Goal: Task Accomplishment & Management: Manage account settings

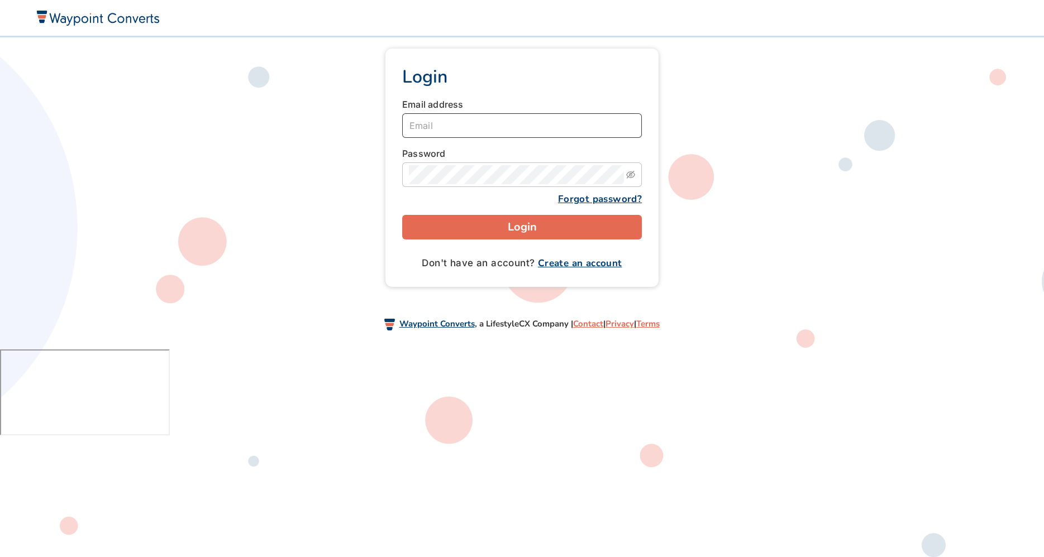
type input "blimone@lifestylecx.com"
click at [499, 219] on button "Login" at bounding box center [522, 227] width 240 height 25
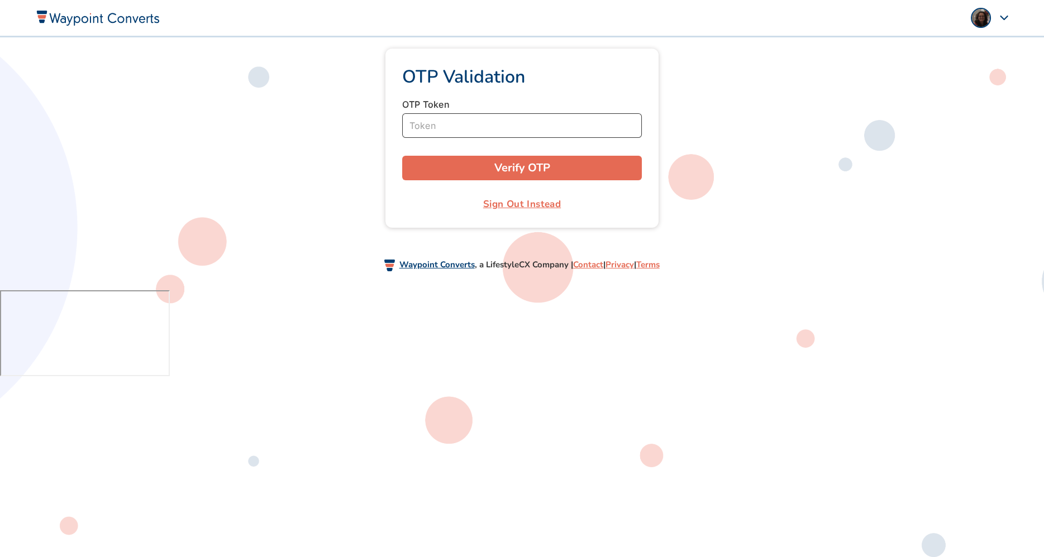
click at [414, 126] on input "Token" at bounding box center [522, 125] width 240 height 25
paste input "482070"
type input "482070"
click at [458, 172] on button "Verify OTP" at bounding box center [522, 168] width 240 height 25
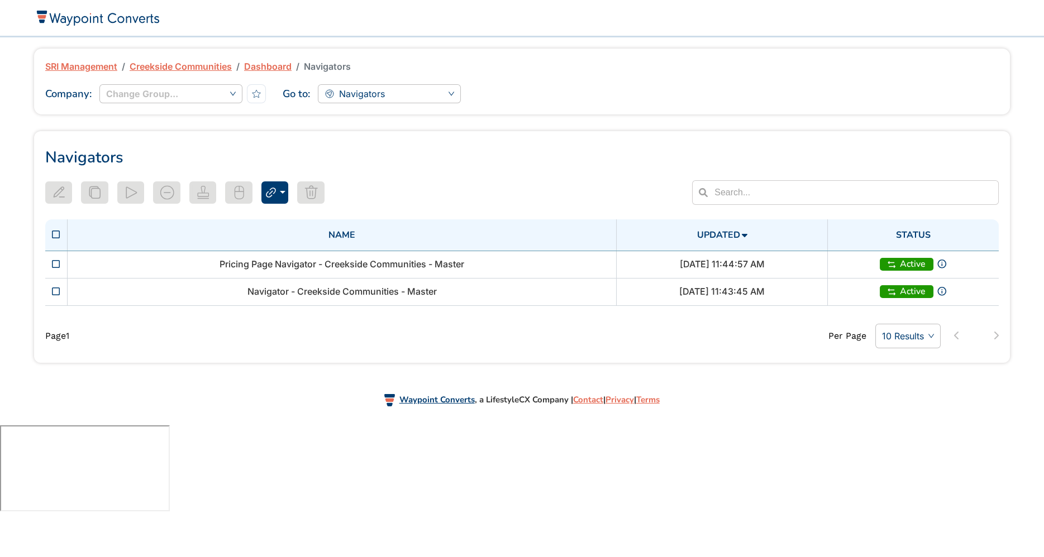
type input "Navigator - Creekside Communities - Master"
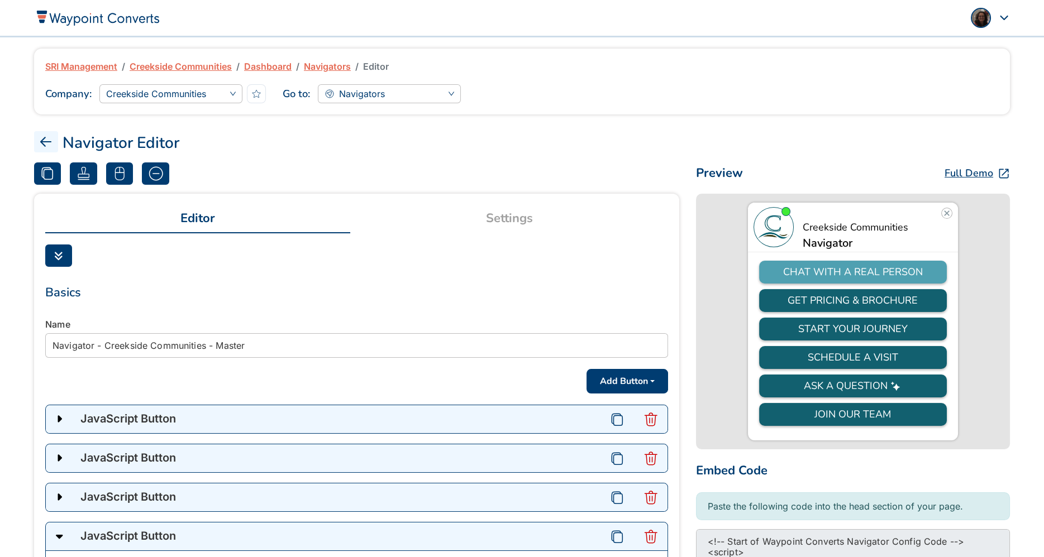
click at [525, 216] on link "Settings" at bounding box center [508, 218] width 317 height 27
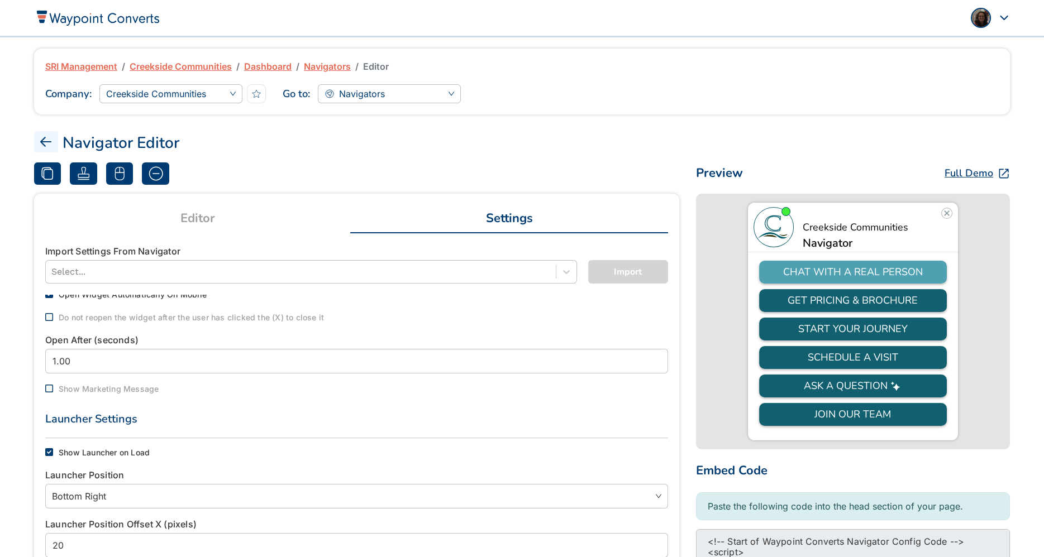
scroll to position [494, 0]
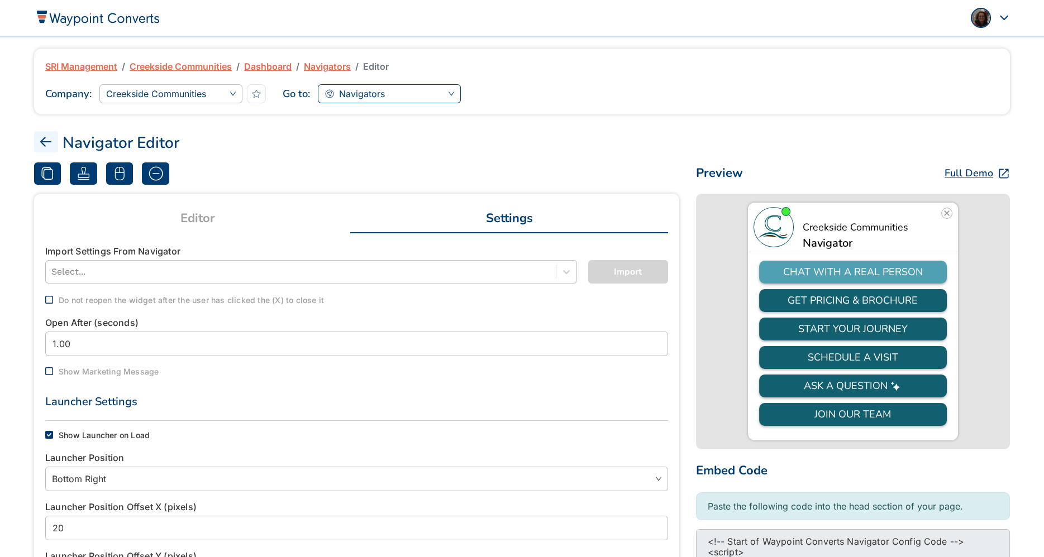
click at [361, 96] on span "Navigators" at bounding box center [362, 93] width 46 height 17
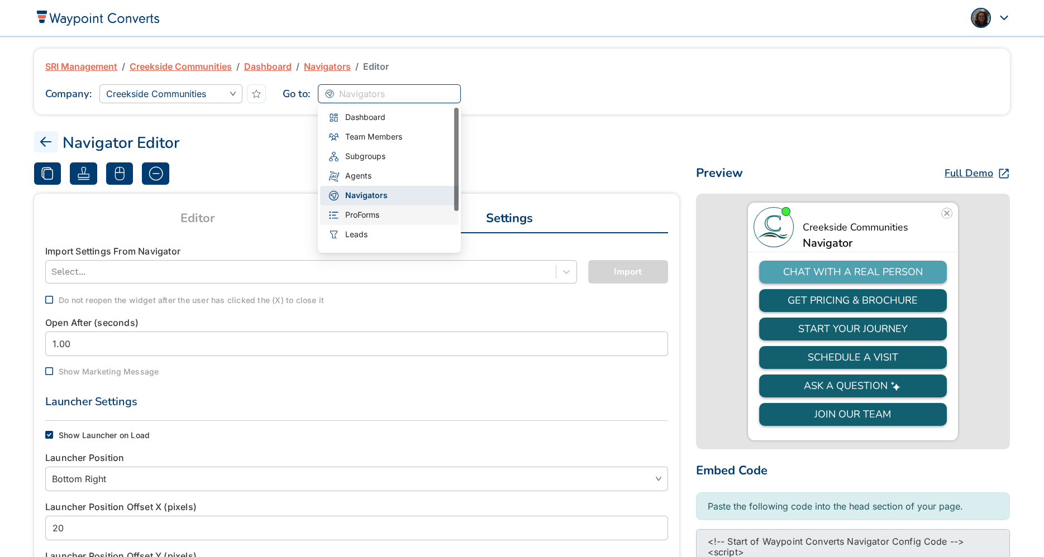
click at [353, 213] on span "ProForms" at bounding box center [362, 215] width 34 height 12
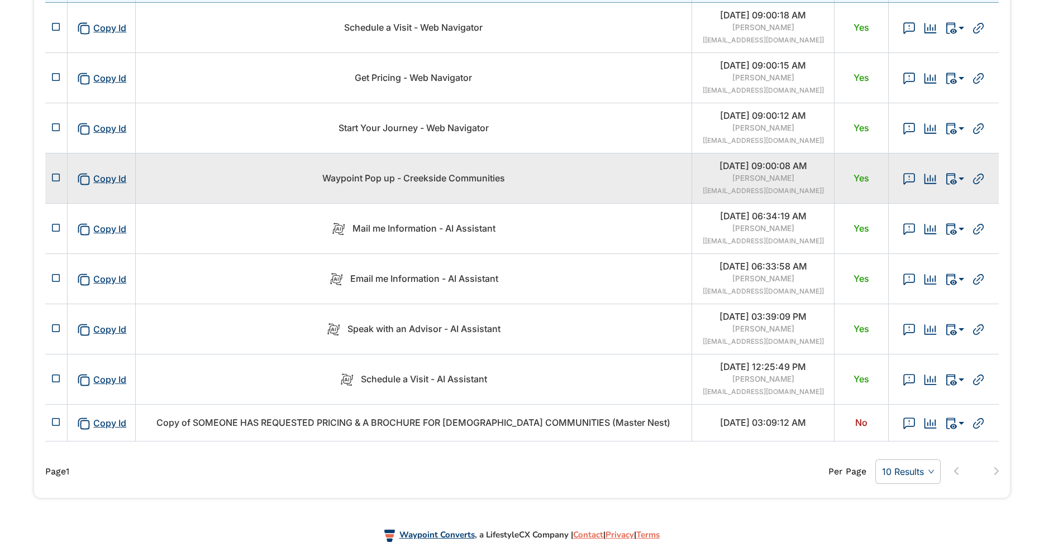
scroll to position [252, 0]
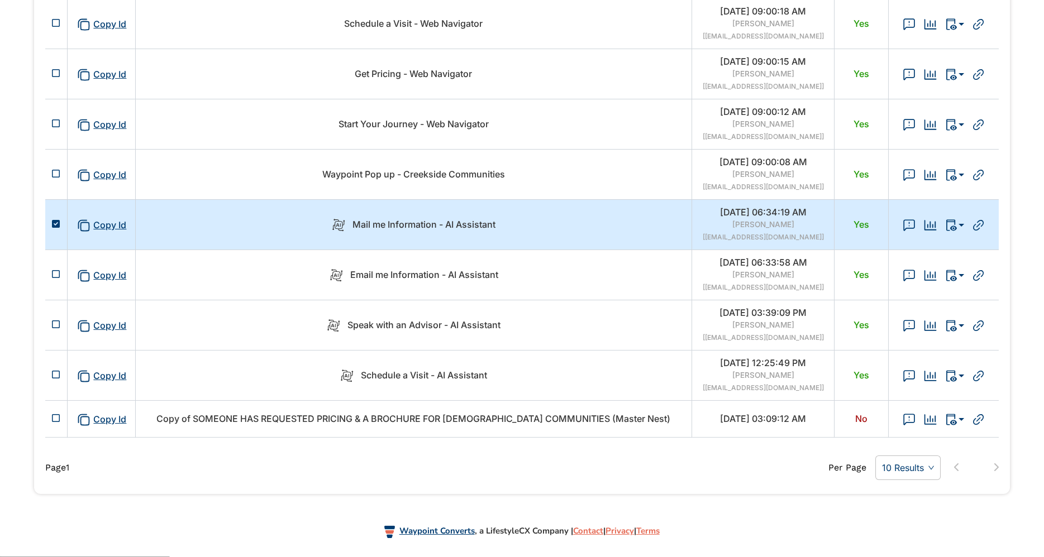
click at [562, 232] on td "Mail me Information - AI Assistant" at bounding box center [413, 224] width 556 height 50
click at [561, 232] on td "Mail me Information - AI Assistant" at bounding box center [413, 224] width 556 height 50
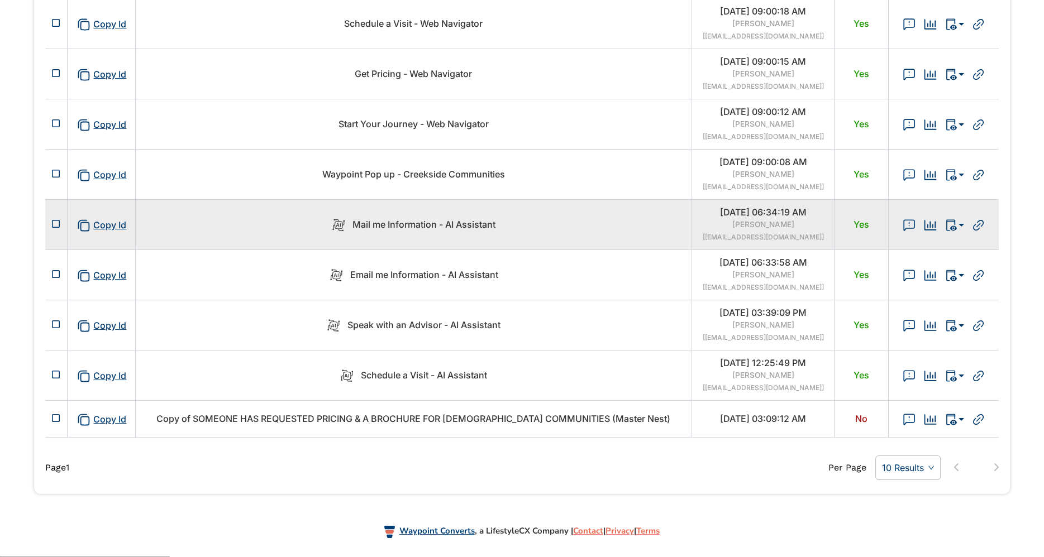
click at [561, 232] on td "Mail me Information - AI Assistant" at bounding box center [413, 224] width 556 height 50
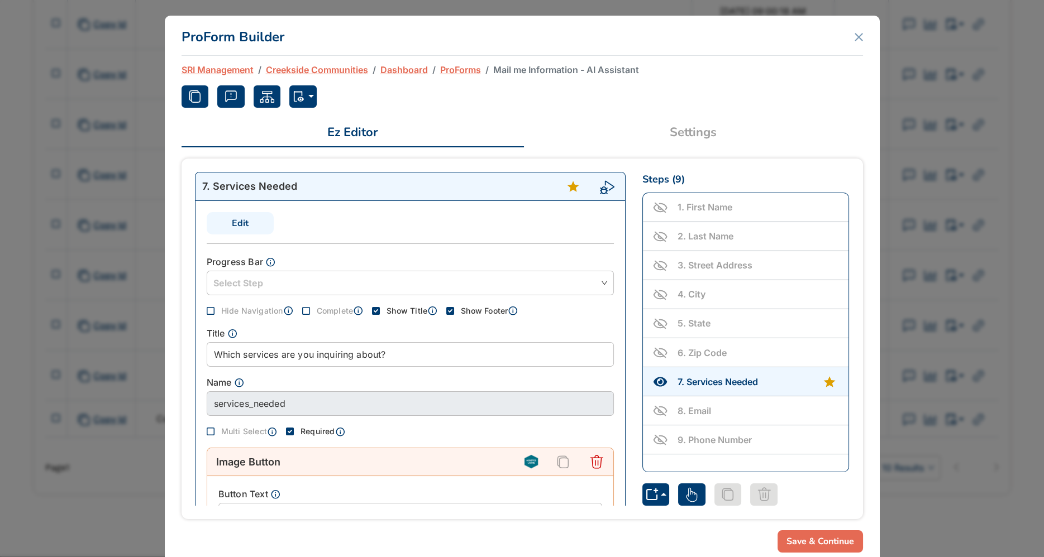
click at [682, 132] on link "Settings" at bounding box center [693, 132] width 339 height 27
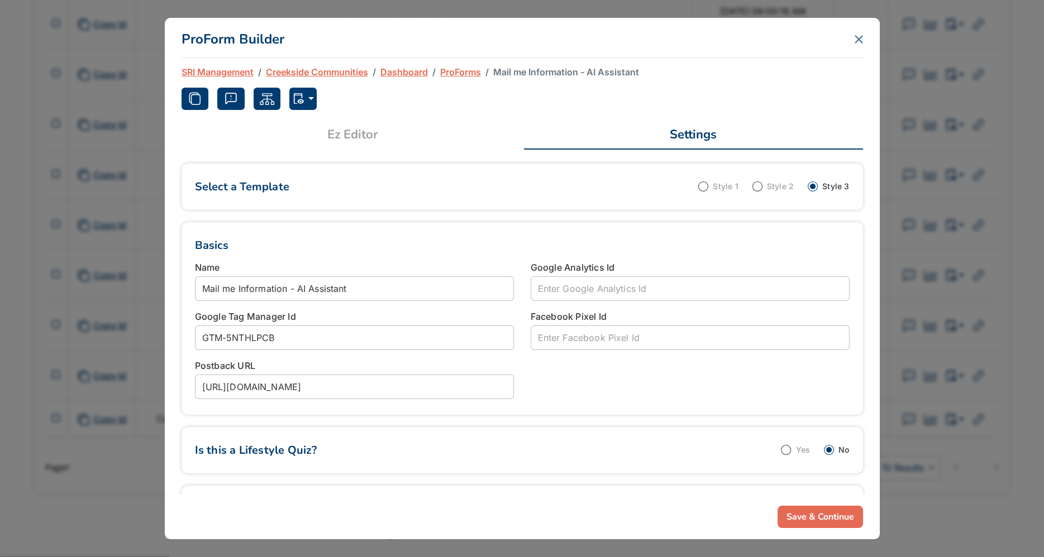
click at [856, 38] on icon "Close" at bounding box center [858, 39] width 7 height 7
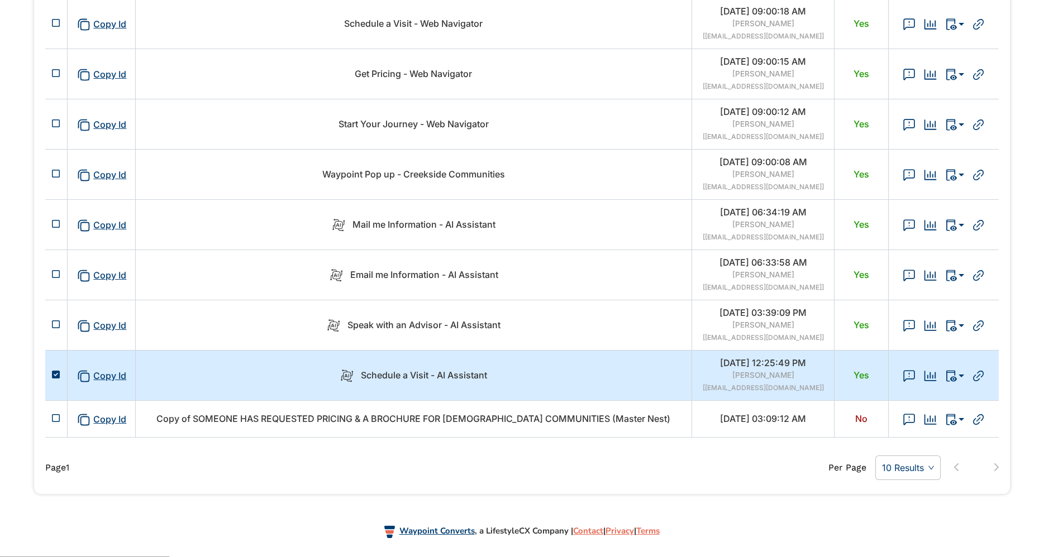
click at [527, 384] on td "Schedule a Visit - AI Assistant" at bounding box center [413, 375] width 556 height 50
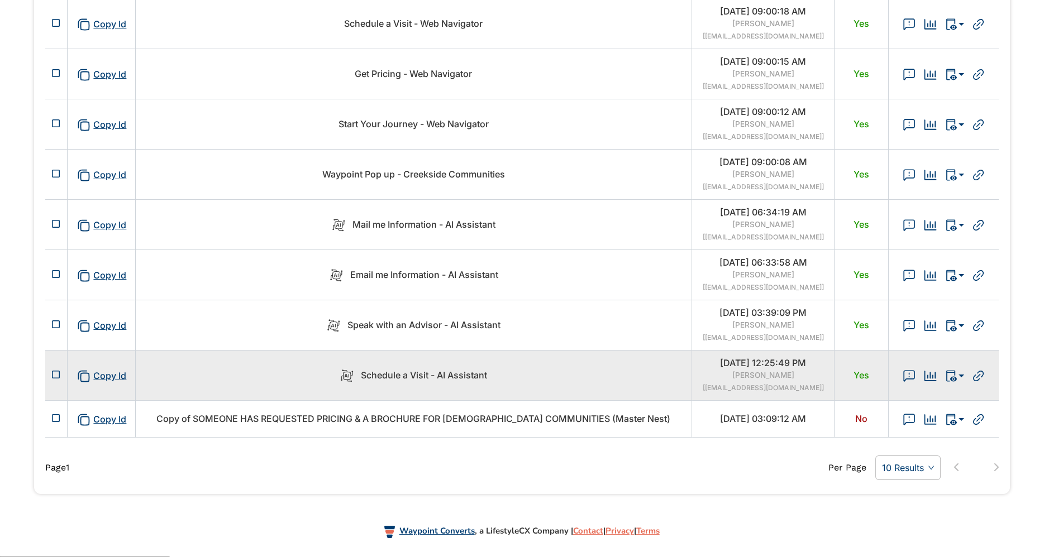
click at [527, 384] on td "Schedule a Visit - AI Assistant" at bounding box center [413, 375] width 556 height 50
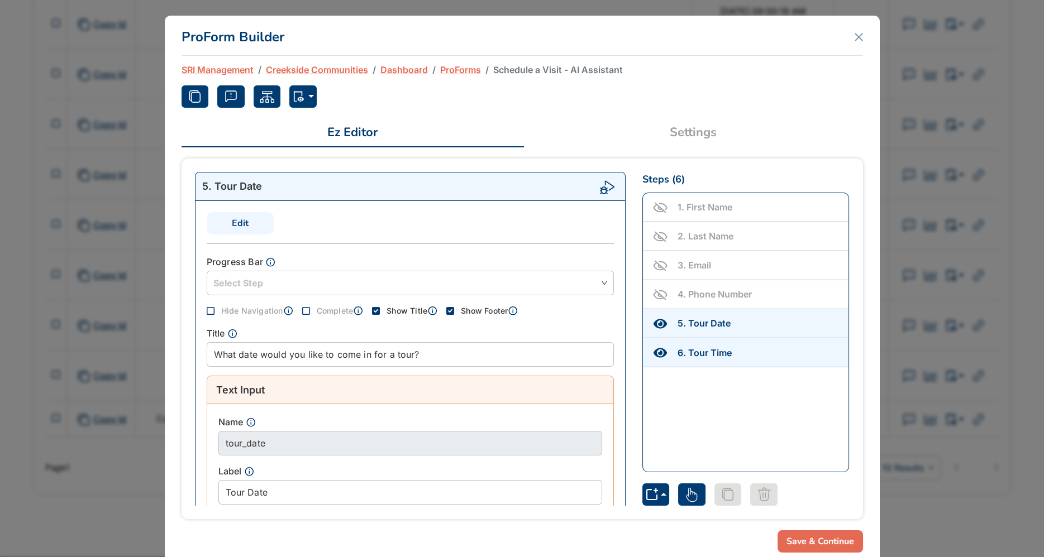
click at [694, 128] on link "Settings" at bounding box center [693, 132] width 339 height 27
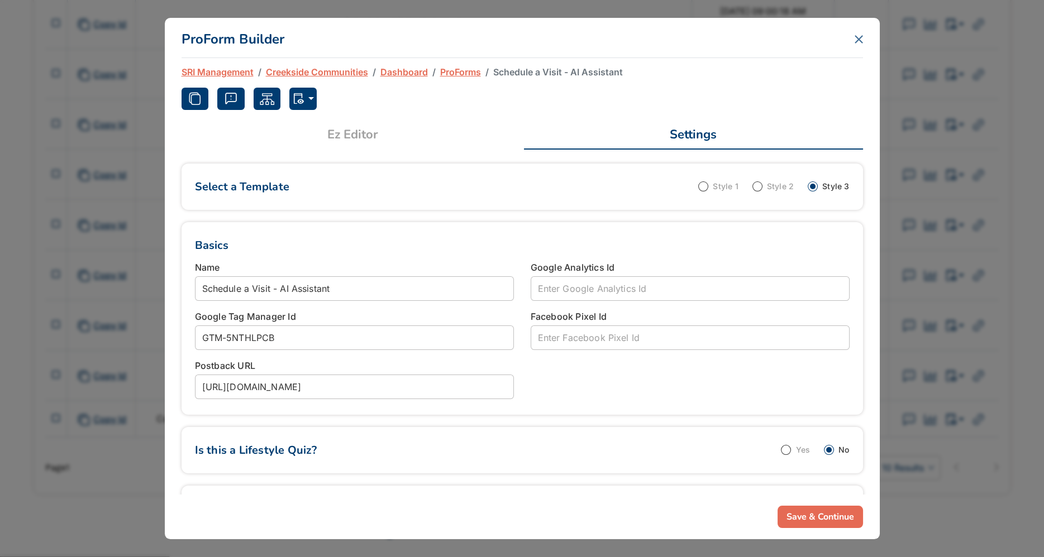
click at [856, 37] on icon "Close" at bounding box center [858, 39] width 7 height 7
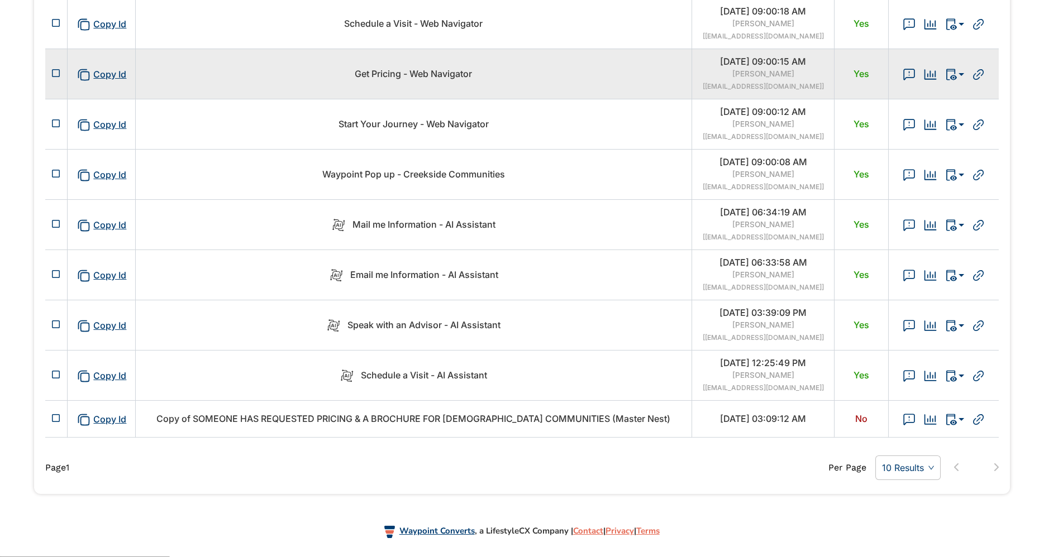
click at [433, 75] on span "Get Pricing - Web Navigator" at bounding box center [413, 73] width 117 height 11
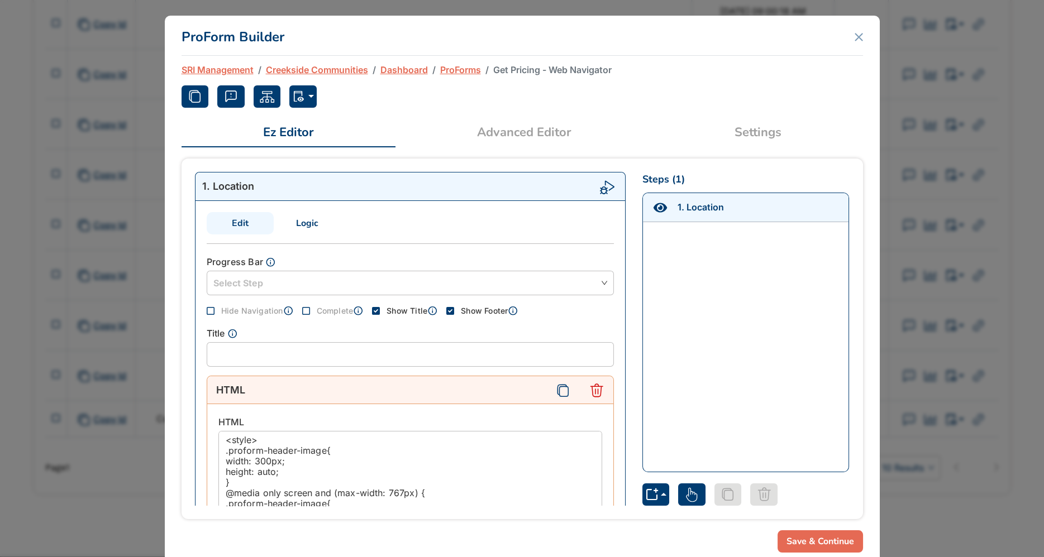
click at [771, 125] on link "Settings" at bounding box center [758, 132] width 210 height 27
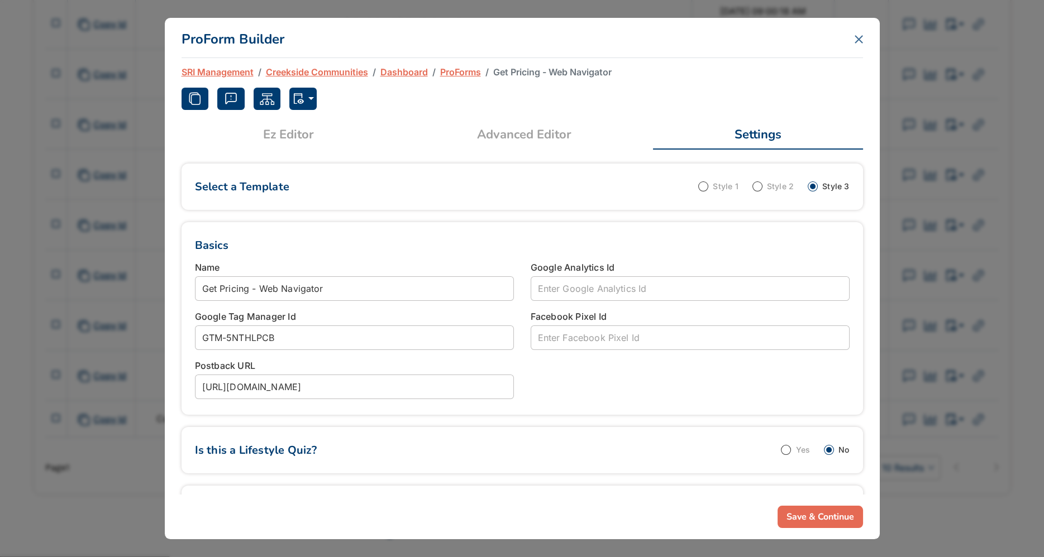
click at [859, 39] on icon "Close" at bounding box center [858, 39] width 7 height 7
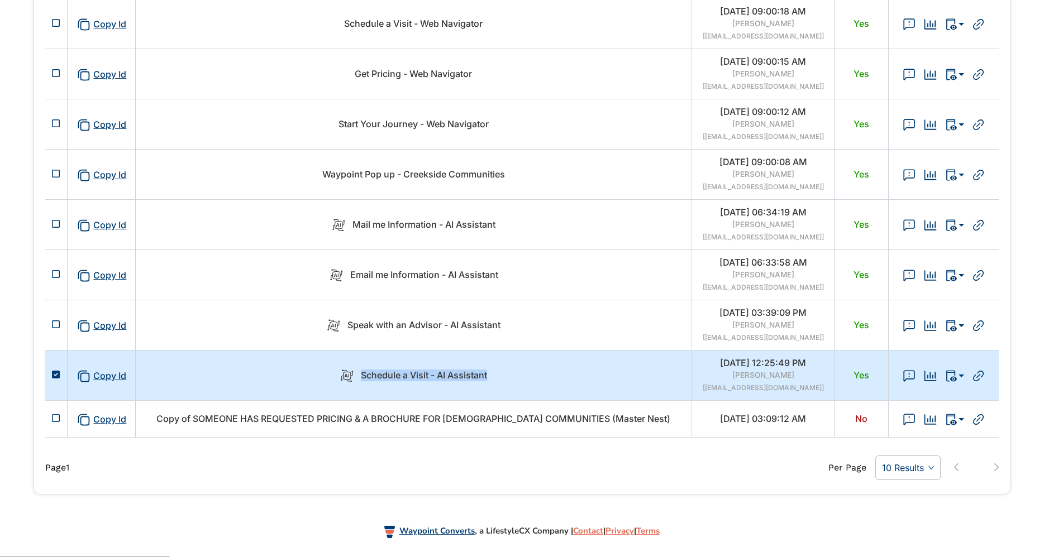
drag, startPoint x: 355, startPoint y: 373, endPoint x: 489, endPoint y: 371, distance: 133.5
click at [489, 372] on div "Schedule a Visit - AI Assistant" at bounding box center [413, 376] width 542 height 14
copy span "Schedule a Visit - AI Assistant"
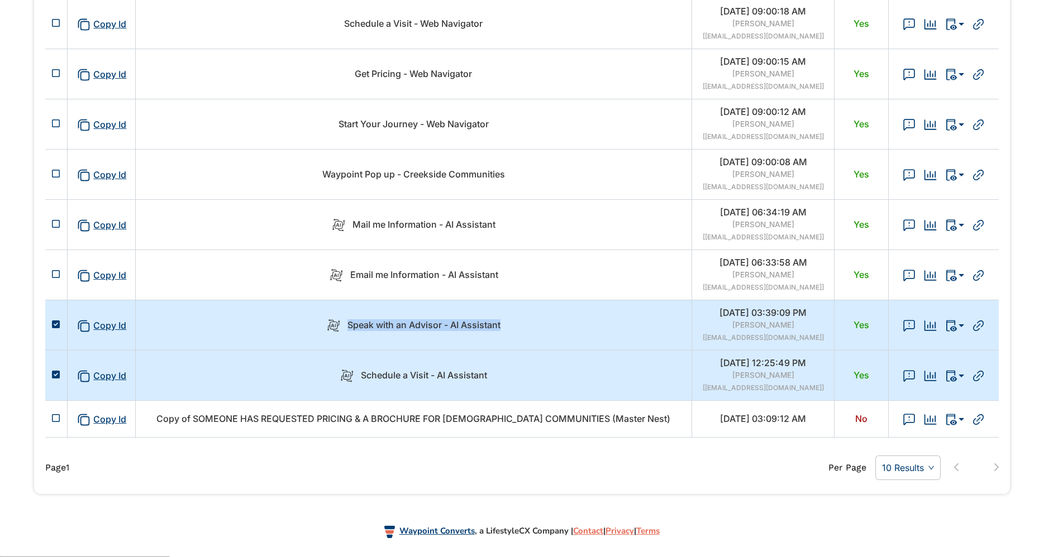
drag, startPoint x: 535, startPoint y: 327, endPoint x: 342, endPoint y: 324, distance: 192.2
click at [342, 324] on div "Speak with an Advisor - AI Assistant" at bounding box center [413, 325] width 542 height 14
copy span "Speak with an Advisor - AI Assistant"
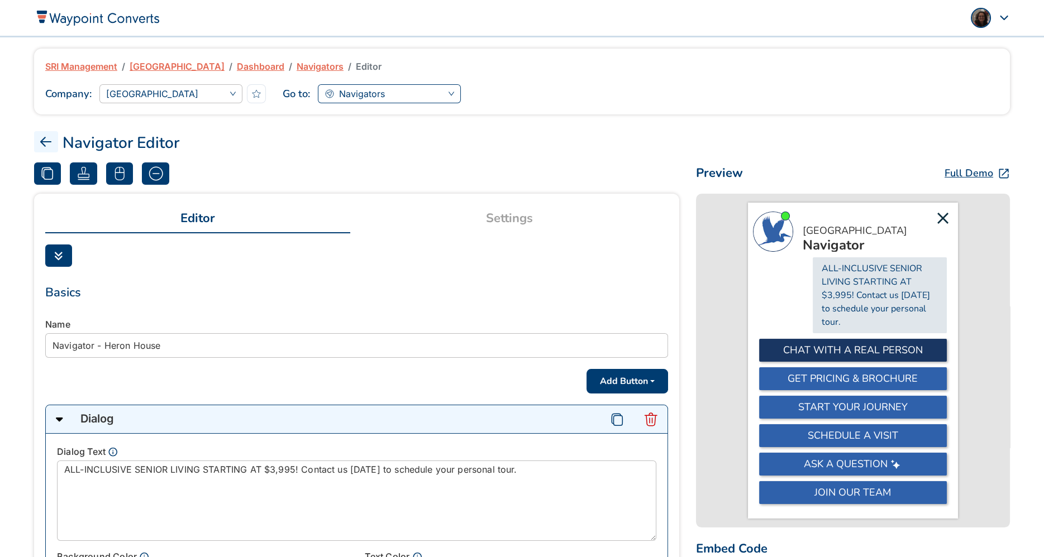
click at [398, 85] on span "Navigators" at bounding box center [390, 93] width 130 height 17
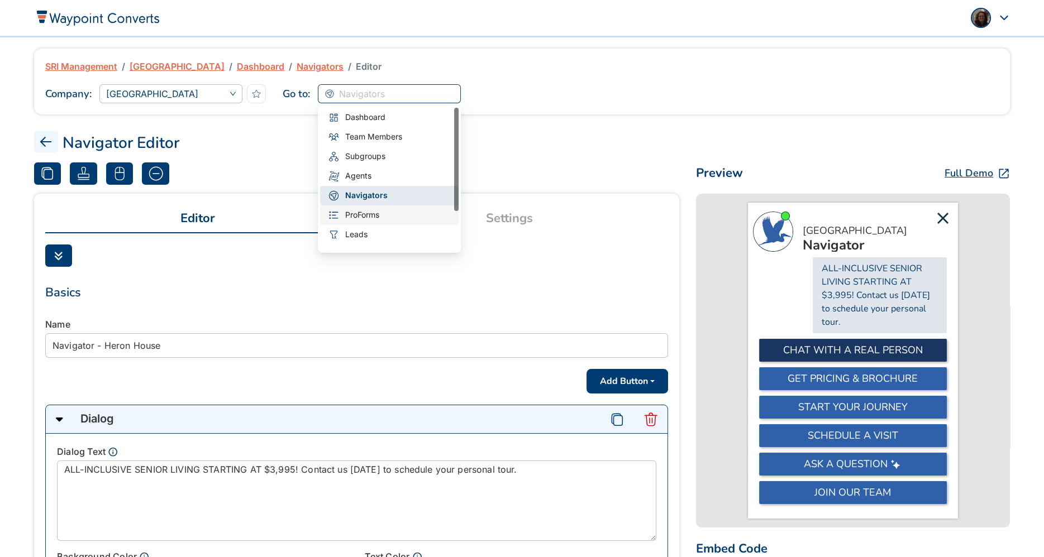
click at [366, 215] on span "ProForms" at bounding box center [362, 215] width 34 height 12
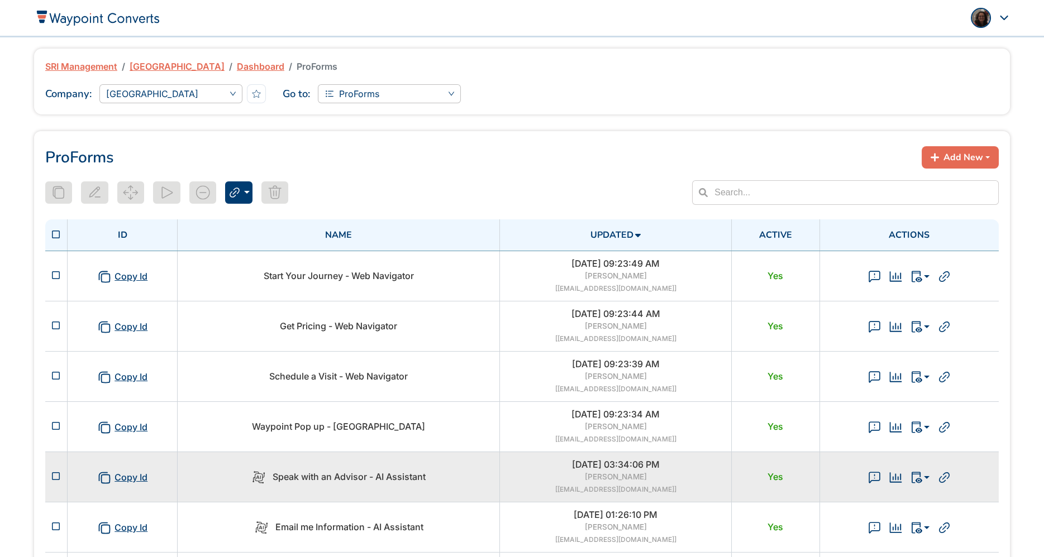
click at [398, 469] on td "Speak with an Advisor - AI Assistant" at bounding box center [339, 477] width 322 height 50
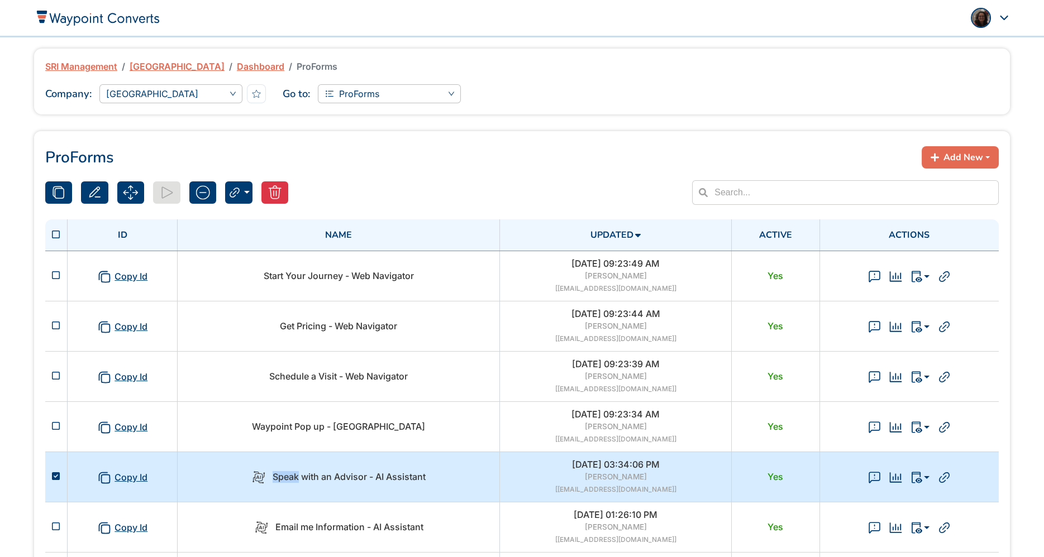
click at [398, 469] on td "Speak with an Advisor - AI Assistant" at bounding box center [339, 477] width 322 height 50
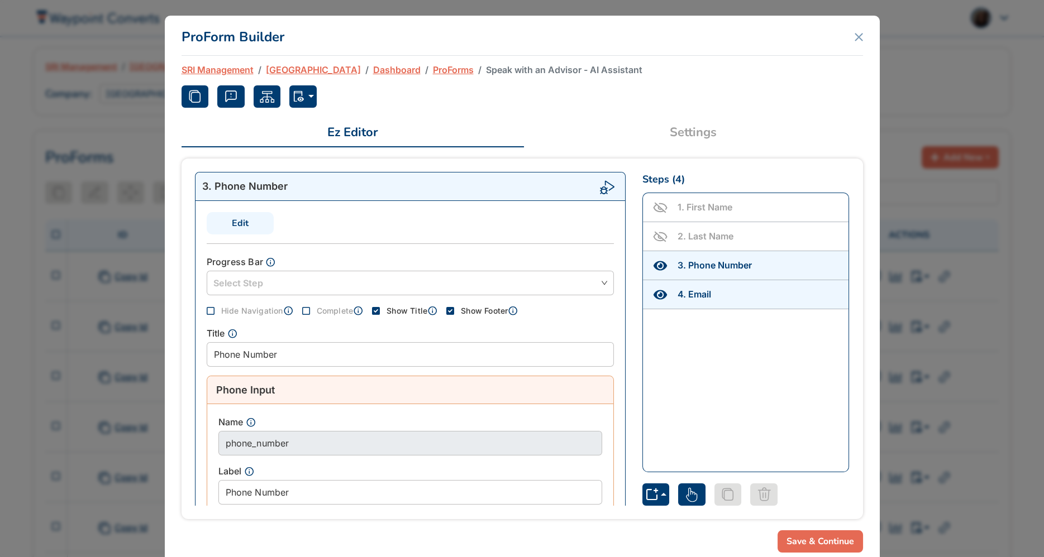
click at [713, 122] on link "Settings" at bounding box center [693, 132] width 339 height 27
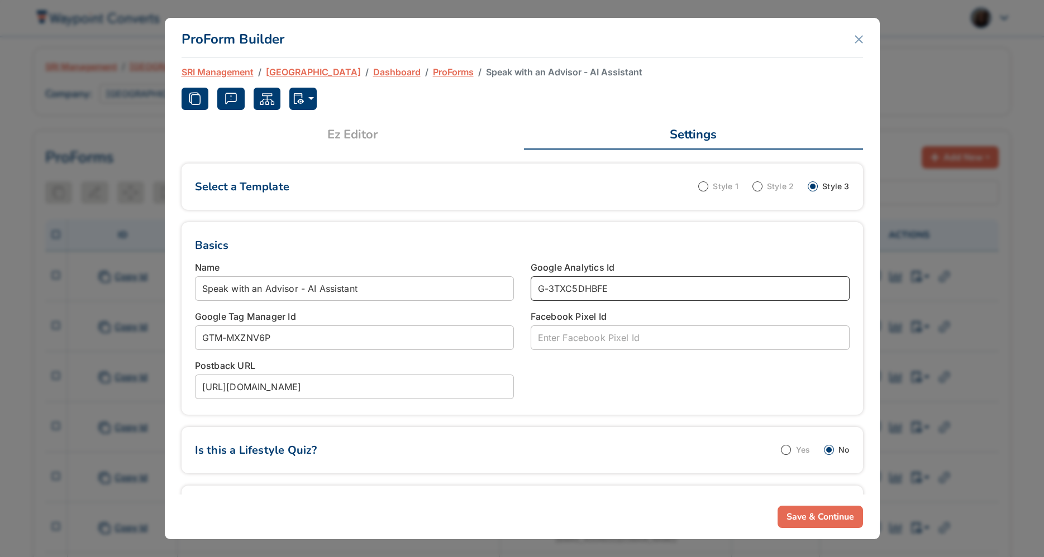
drag, startPoint x: 645, startPoint y: 296, endPoint x: 498, endPoint y: 282, distance: 148.2
click at [498, 282] on div "Name Speak with an Advisor - AI Assistant Google Analytics Id G-3TXC5DHBFE Goog…" at bounding box center [522, 331] width 671 height 141
click at [808, 517] on button "Save & Continue" at bounding box center [820, 517] width 85 height 22
click at [962, 245] on div "ProForm Builder SRI Management Heron House Dashboard ProForms Speak with an Adv…" at bounding box center [522, 278] width 1044 height 557
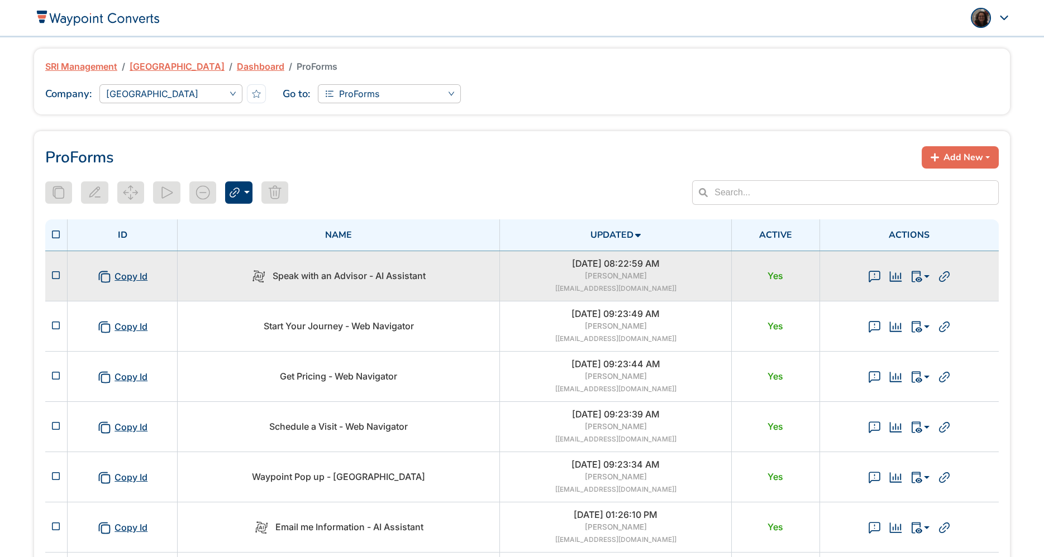
click at [489, 273] on div "Speak with an Advisor - AI Assistant" at bounding box center [338, 276] width 308 height 14
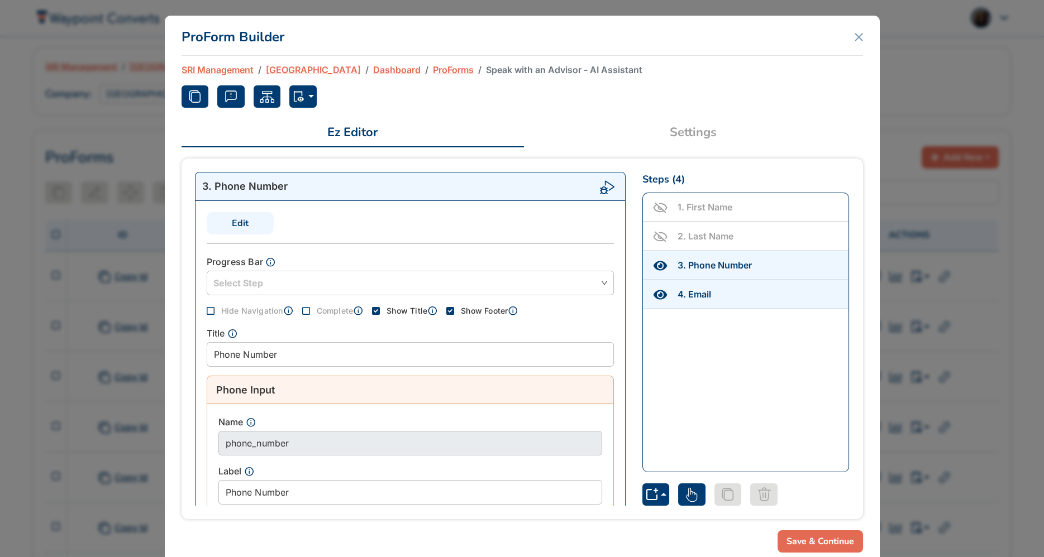
click at [696, 134] on link "Settings" at bounding box center [693, 132] width 339 height 27
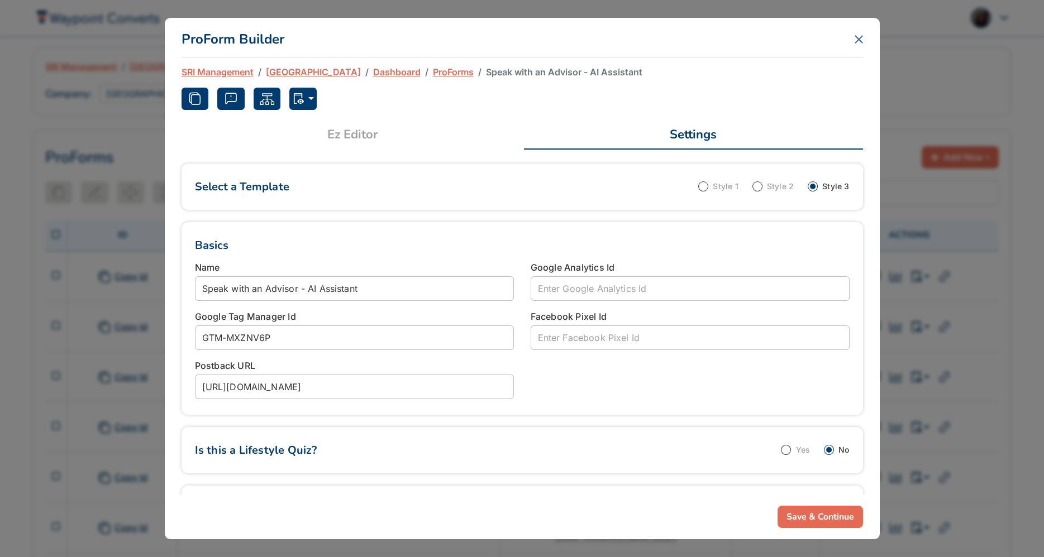
click at [857, 37] on icon "Close" at bounding box center [859, 39] width 8 height 8
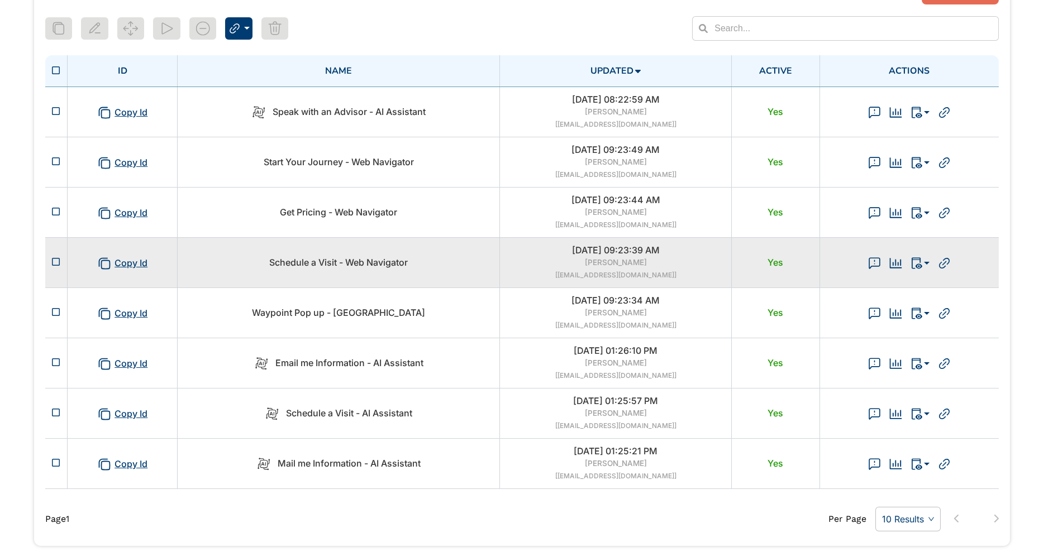
scroll to position [181, 0]
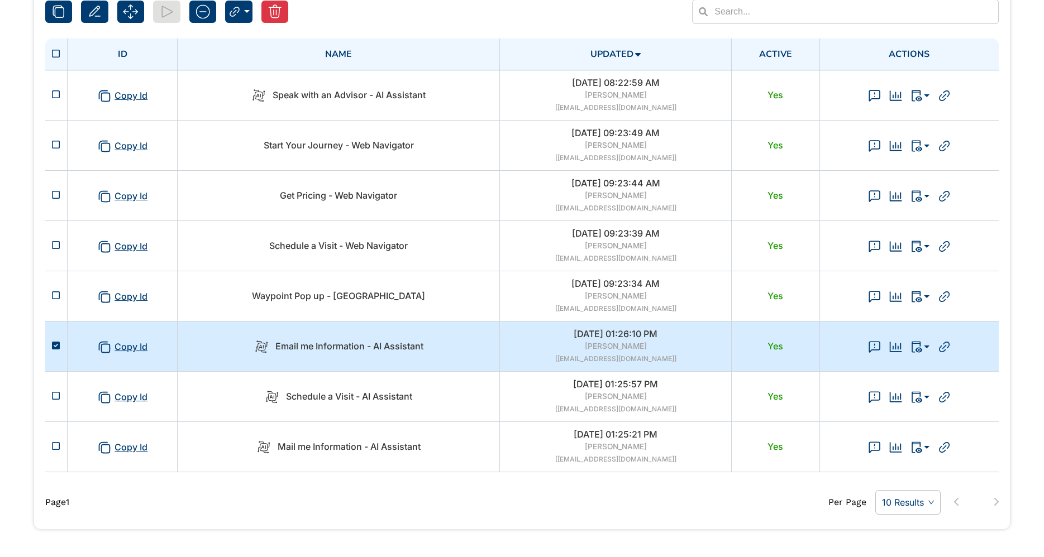
click at [471, 351] on div "Email me Information - AI Assistant" at bounding box center [338, 347] width 308 height 14
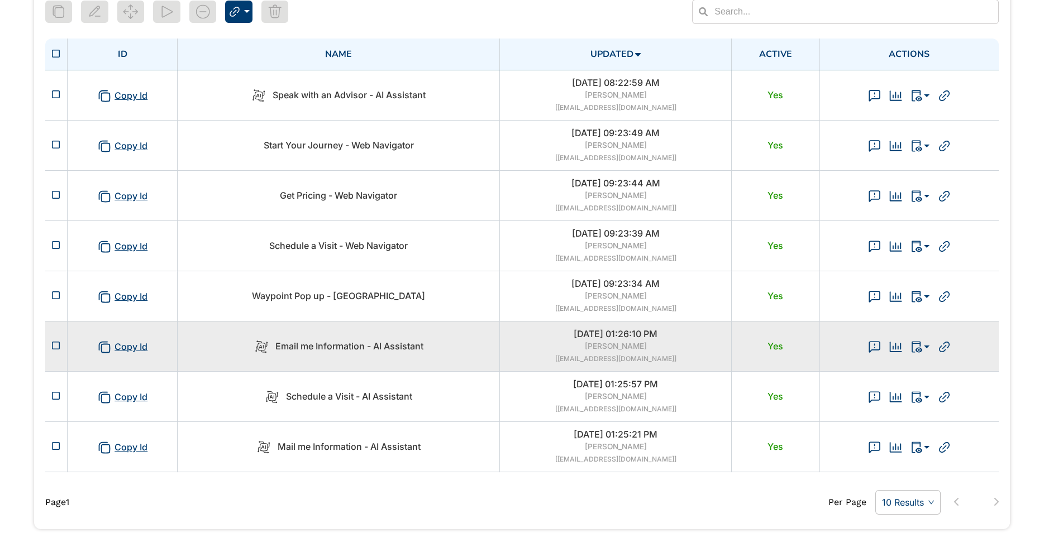
click at [471, 351] on div "Email me Information - AI Assistant" at bounding box center [338, 347] width 308 height 14
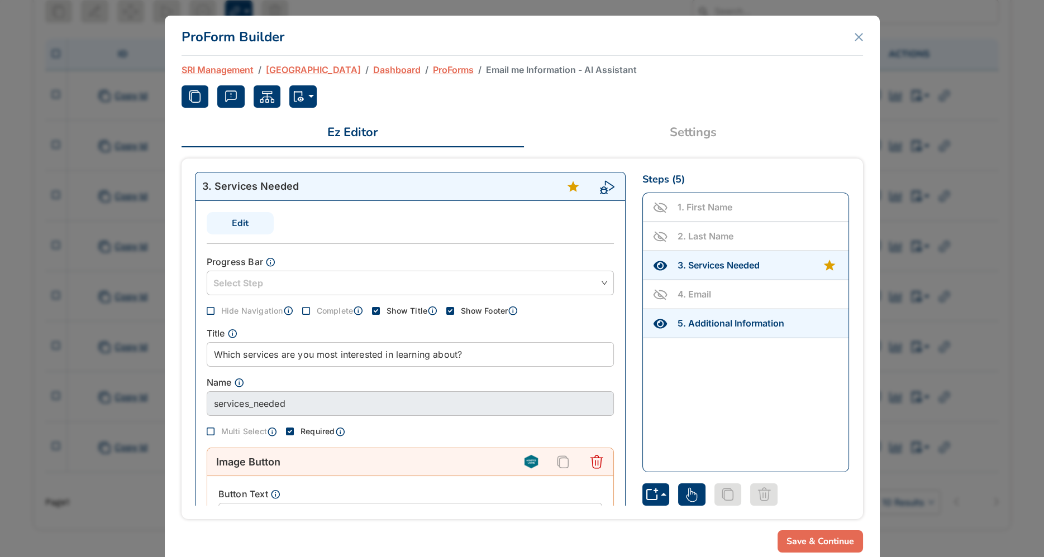
click at [695, 131] on link "Settings" at bounding box center [693, 132] width 339 height 27
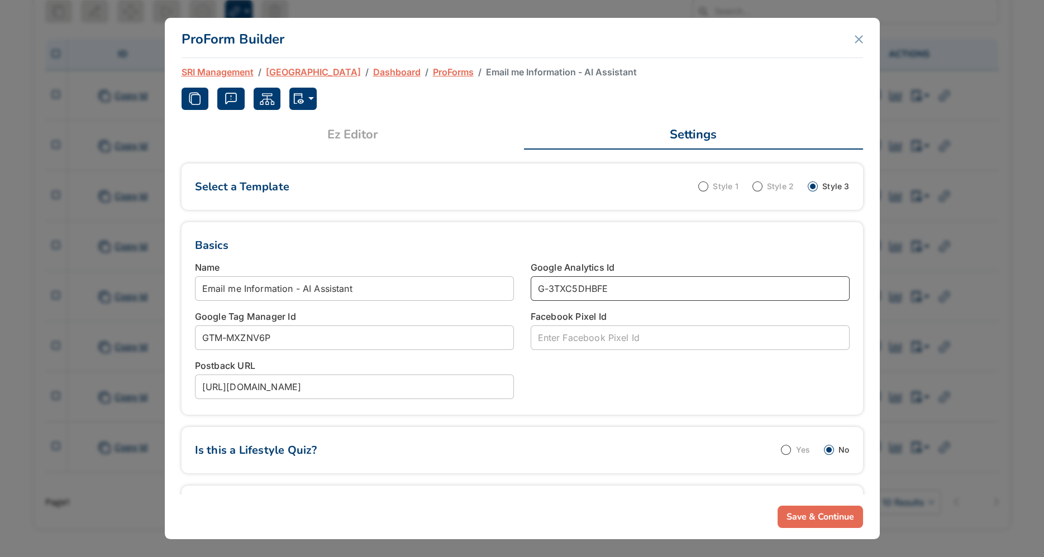
drag, startPoint x: 659, startPoint y: 284, endPoint x: 526, endPoint y: 284, distance: 132.4
click at [523, 284] on div "Google Analytics Id G-3TXC5DHBFE" at bounding box center [690, 285] width 336 height 49
click at [818, 518] on button "Save & Continue" at bounding box center [820, 517] width 85 height 22
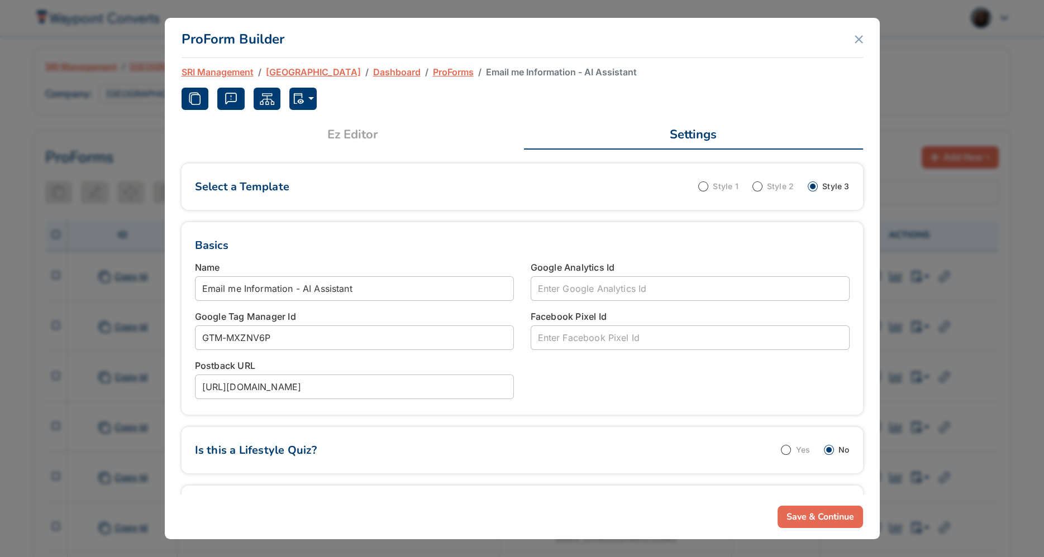
scroll to position [9, 0]
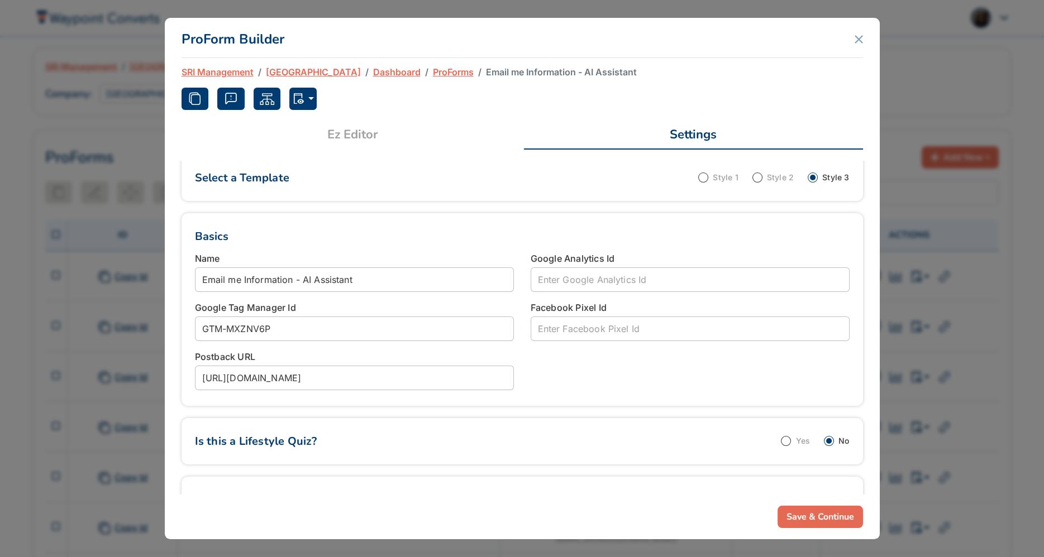
click at [433, 69] on link "ProForms" at bounding box center [453, 71] width 41 height 13
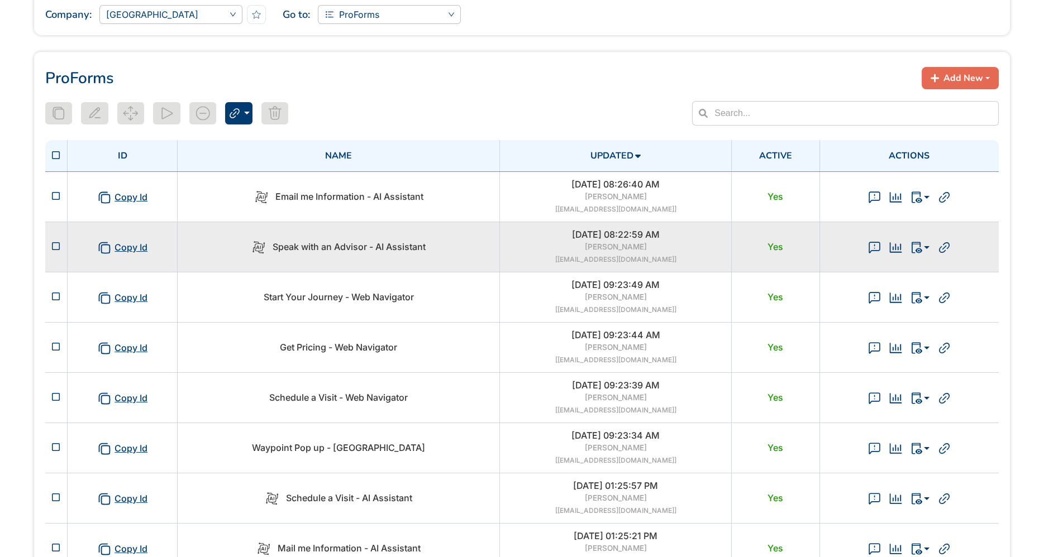
scroll to position [216, 0]
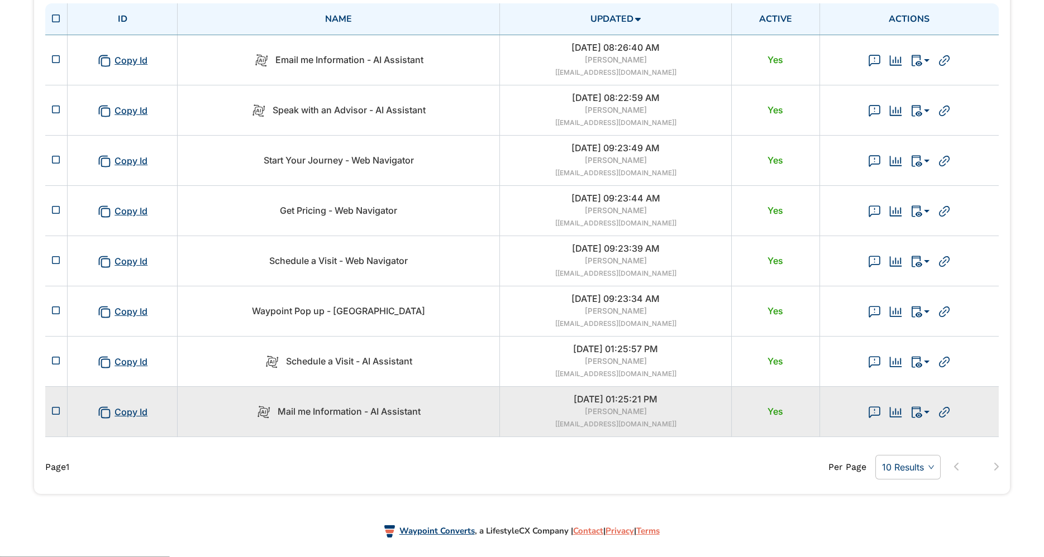
click at [454, 413] on div "Mail me Information - AI Assistant" at bounding box center [338, 412] width 308 height 14
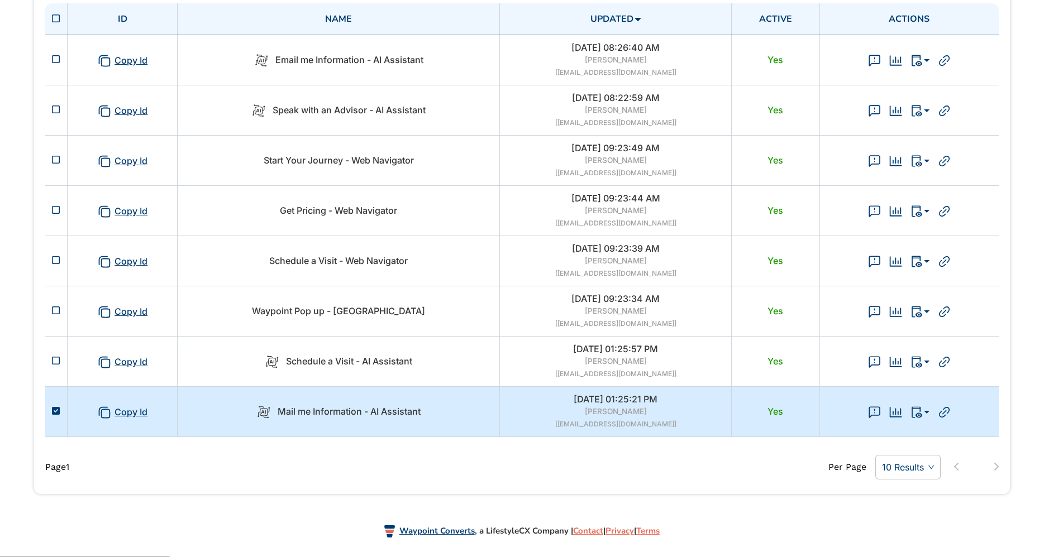
click at [454, 413] on div "Mail me Information - AI Assistant" at bounding box center [338, 412] width 308 height 14
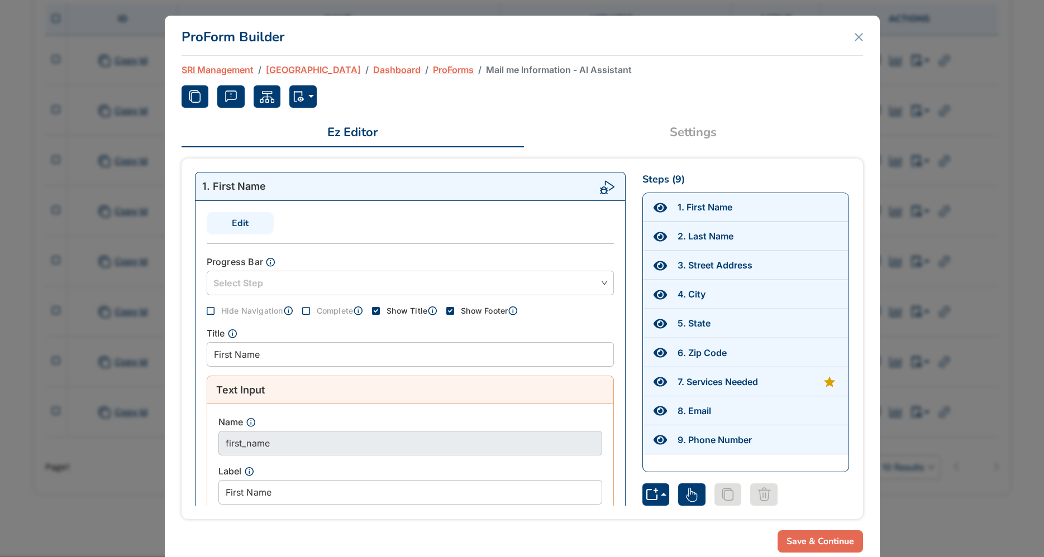
click at [697, 126] on link "Settings" at bounding box center [693, 132] width 339 height 27
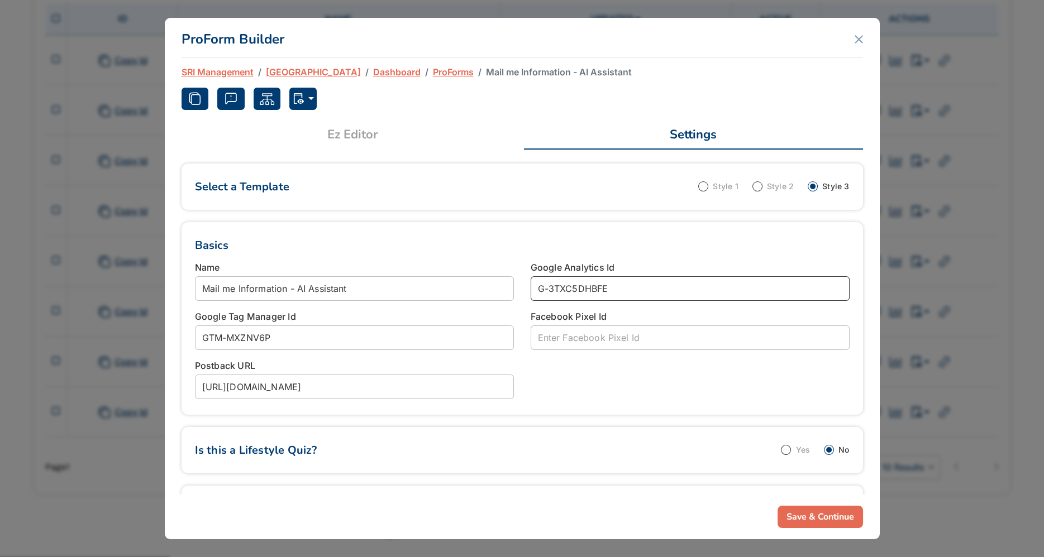
drag, startPoint x: 647, startPoint y: 285, endPoint x: 457, endPoint y: 277, distance: 190.1
click at [455, 278] on div "Name Mail me Information - AI Assistant Google Analytics Id G-3TXC5DHBFE Google…" at bounding box center [522, 331] width 671 height 141
click at [790, 516] on button "Save & Continue" at bounding box center [820, 517] width 85 height 22
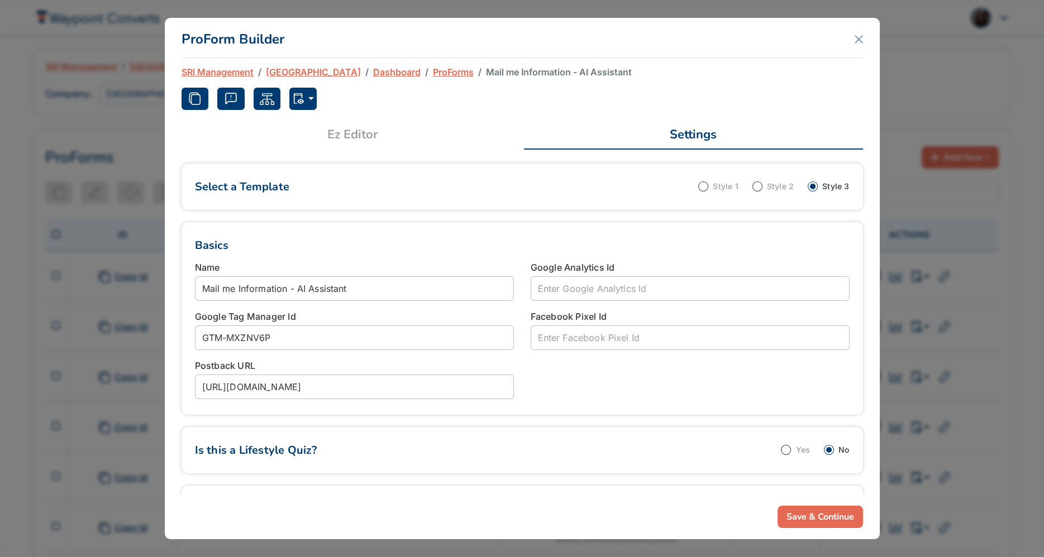
click at [854, 41] on div "ProForm Builder" at bounding box center [523, 38] width 682 height 40
click at [857, 36] on icon "Close" at bounding box center [859, 39] width 8 height 8
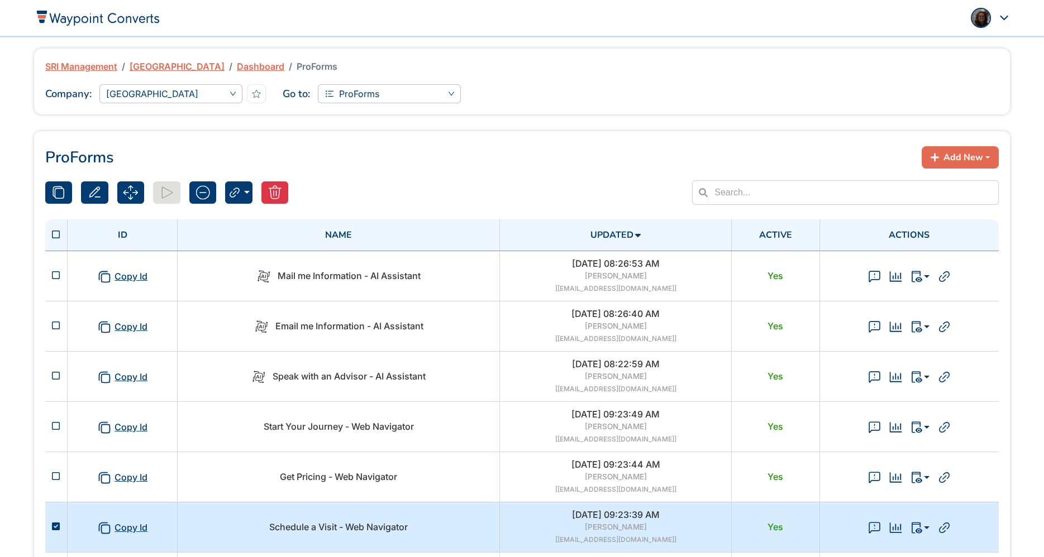
click at [399, 524] on span "Schedule a Visit - Web Navigator" at bounding box center [338, 527] width 139 height 11
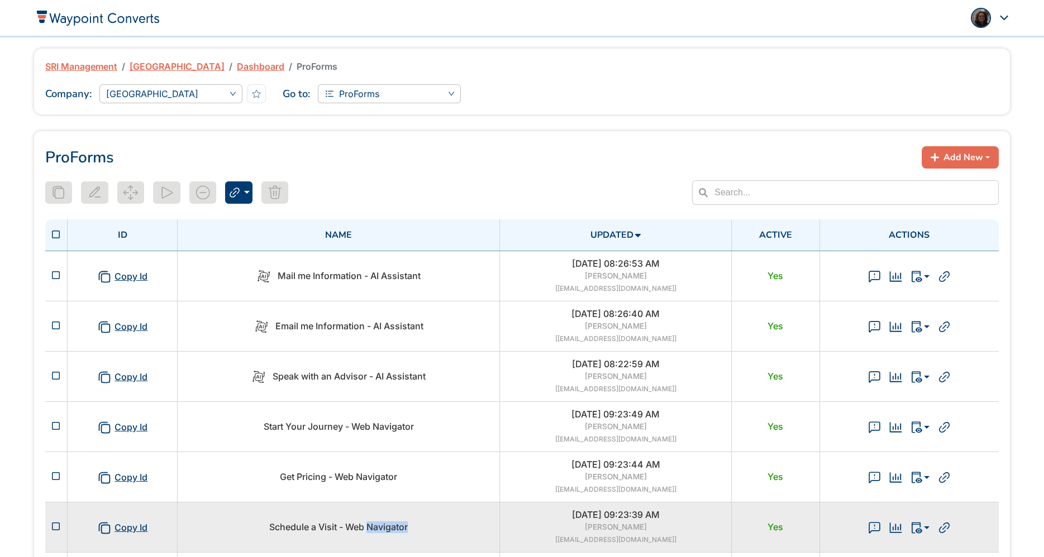
click at [399, 524] on span "Schedule a Visit - Web Navigator" at bounding box center [338, 527] width 139 height 11
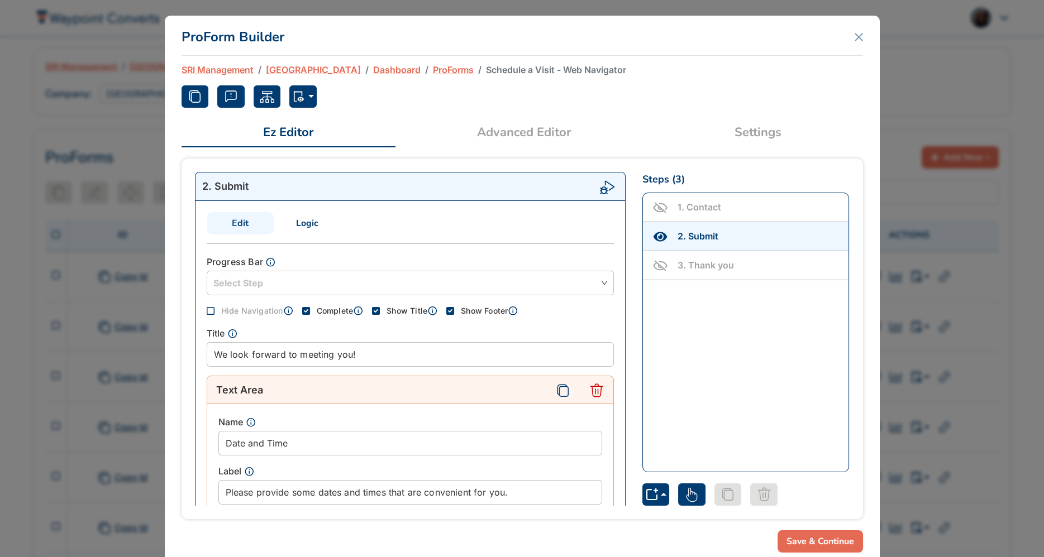
click at [748, 135] on link "Settings" at bounding box center [758, 132] width 210 height 27
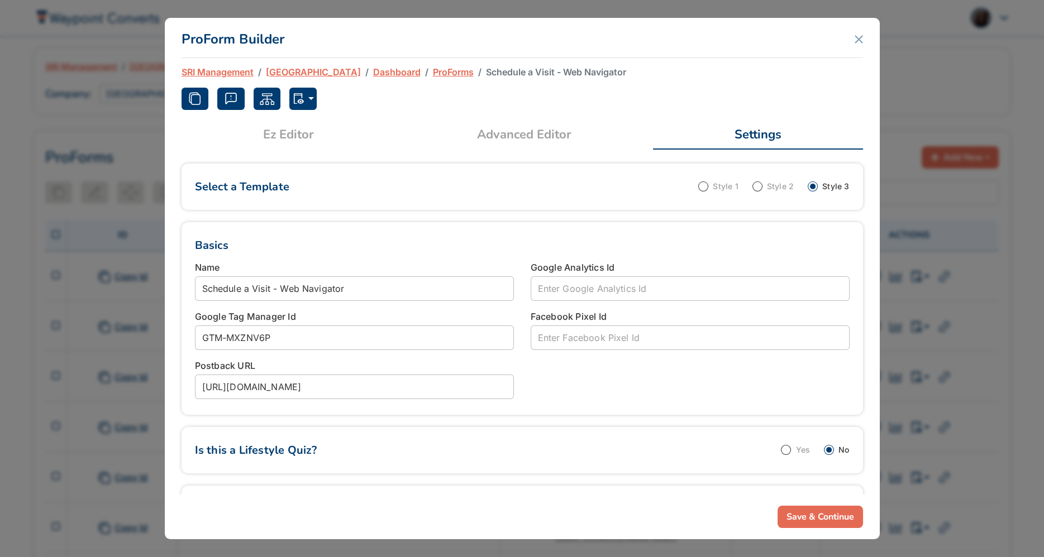
click at [844, 517] on button "Save & Continue" at bounding box center [820, 517] width 85 height 22
click at [856, 35] on icon "Close" at bounding box center [859, 39] width 8 height 8
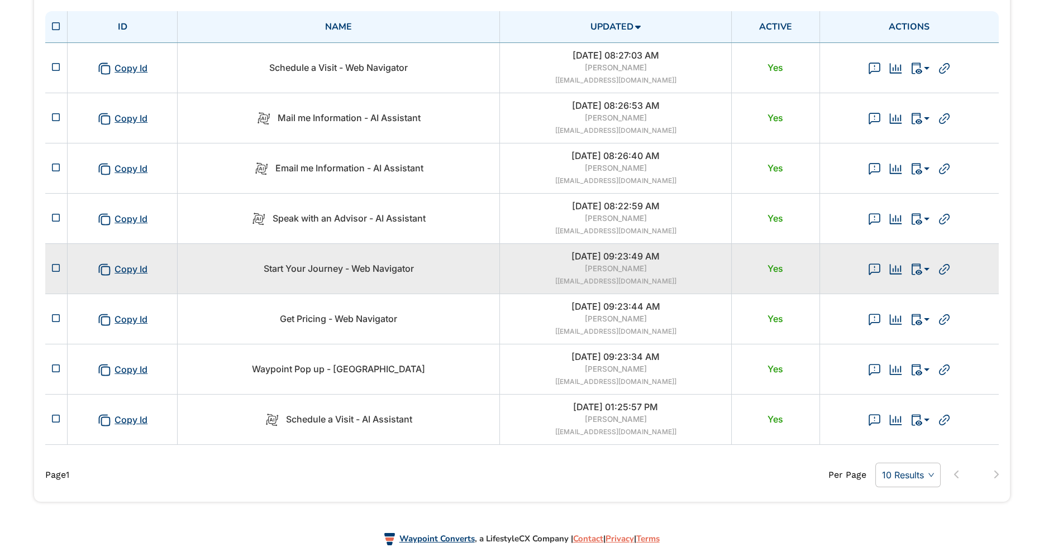
scroll to position [209, 0]
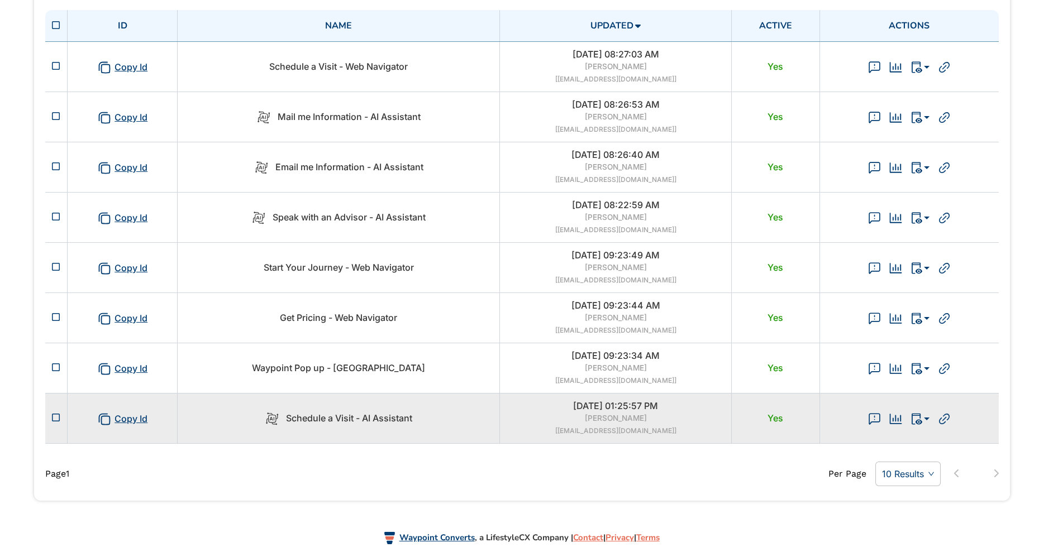
click at [405, 414] on span "Schedule a Visit - AI Assistant" at bounding box center [349, 419] width 126 height 12
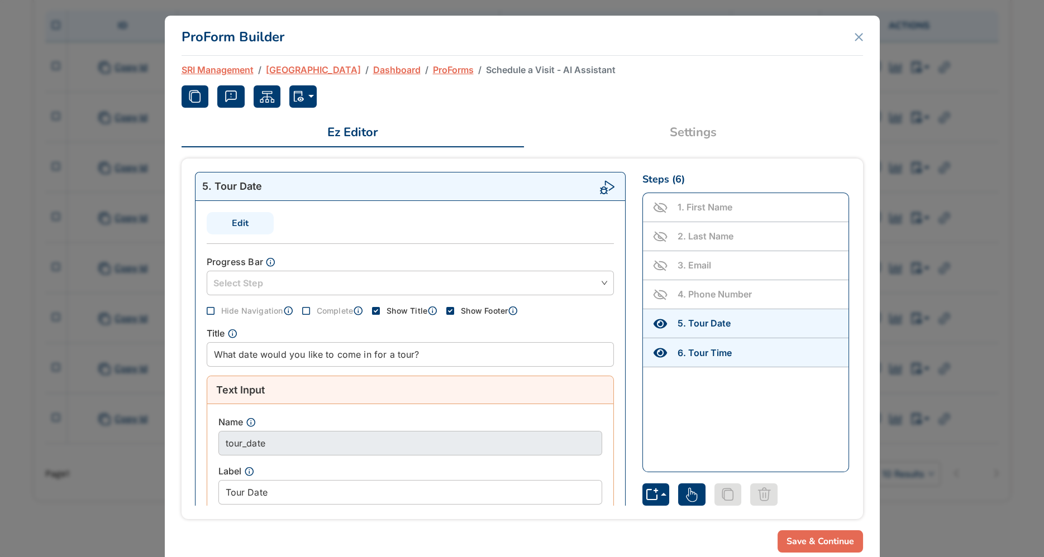
click at [704, 125] on link "Settings" at bounding box center [693, 132] width 339 height 27
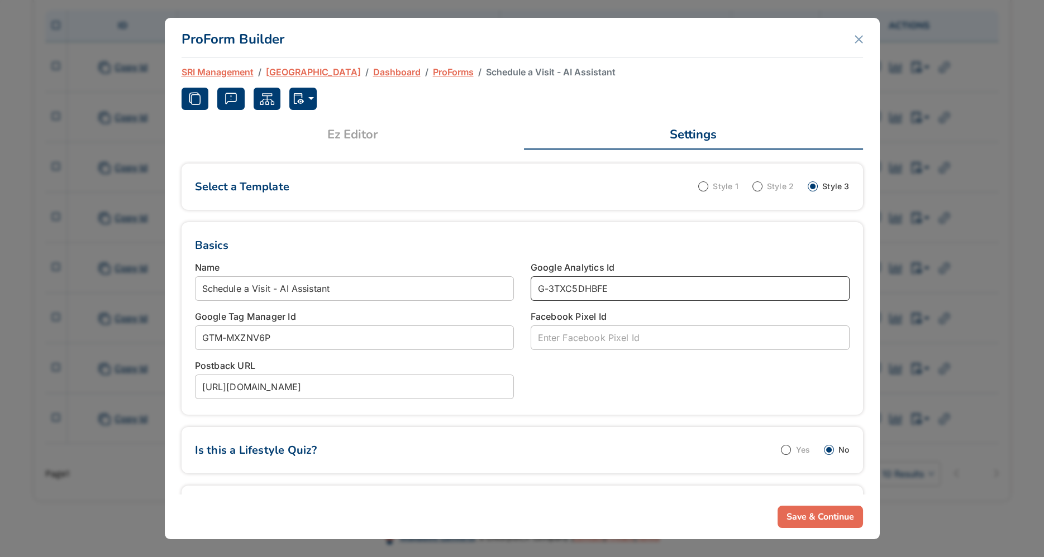
drag, startPoint x: 667, startPoint y: 289, endPoint x: 482, endPoint y: 279, distance: 185.7
click at [481, 279] on div "Name Schedule a Visit - AI Assistant Google Analytics Id G-3TXC5DHBFE Google Ta…" at bounding box center [522, 331] width 671 height 141
click at [804, 522] on button "Save & Continue" at bounding box center [820, 517] width 85 height 22
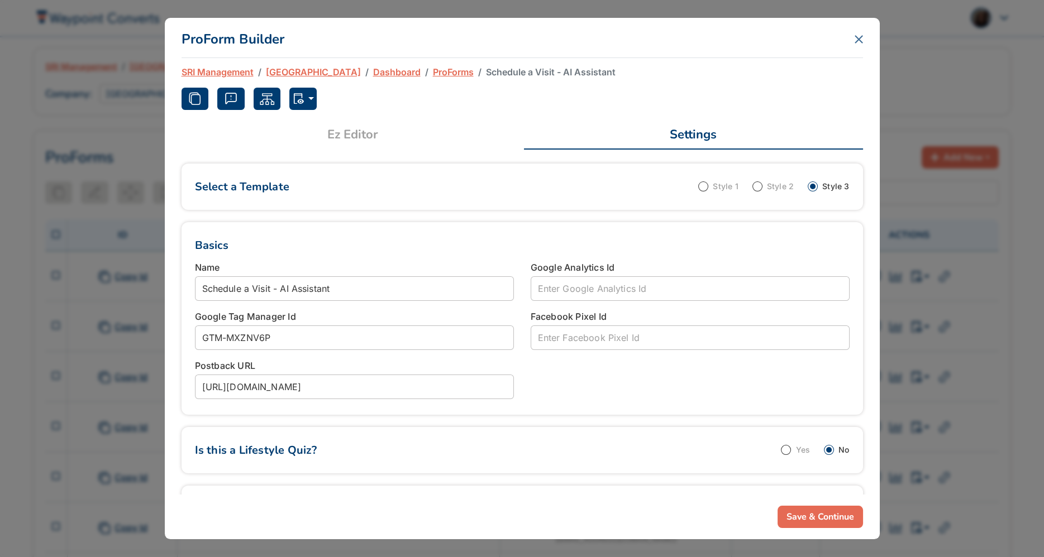
click at [861, 36] on icon "Close" at bounding box center [858, 39] width 7 height 7
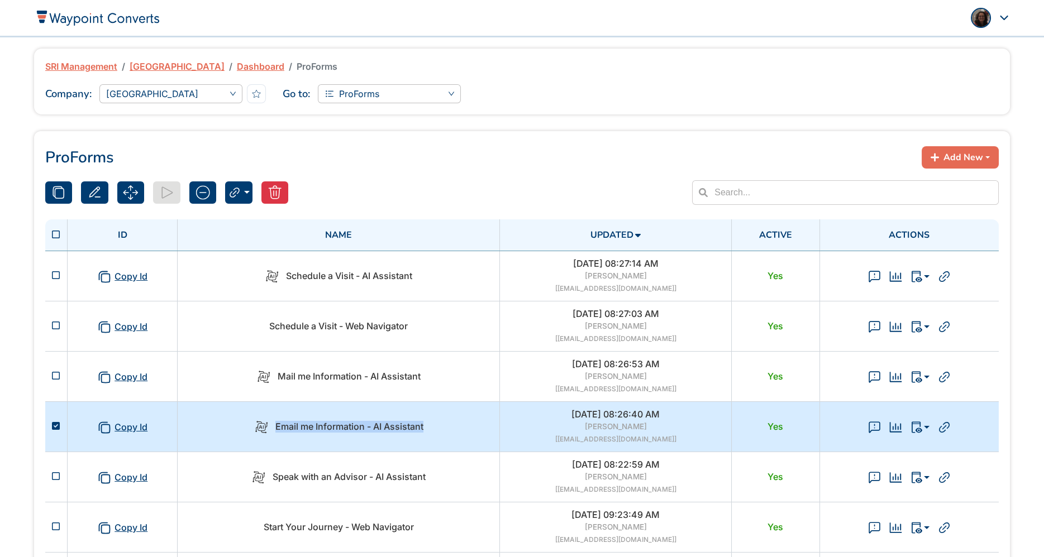
drag, startPoint x: 438, startPoint y: 425, endPoint x: 270, endPoint y: 422, distance: 167.6
click at [270, 422] on div "Email me Information - AI Assistant" at bounding box center [338, 427] width 308 height 14
copy span "Email me Information - AI Assistant"
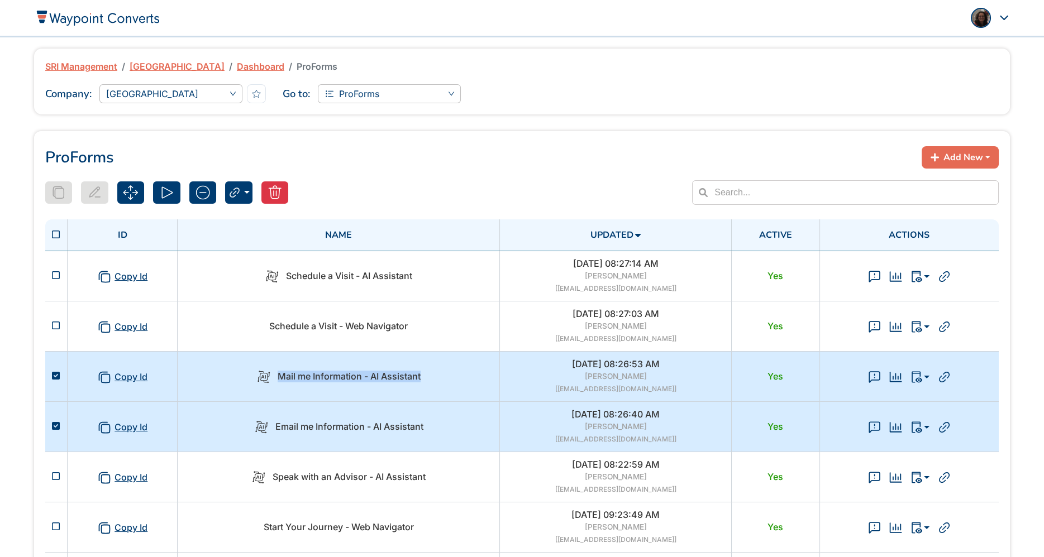
drag, startPoint x: 430, startPoint y: 373, endPoint x: 280, endPoint y: 369, distance: 149.2
click at [280, 370] on div "Mail me Information - AI Assistant" at bounding box center [338, 377] width 308 height 14
copy span "Mail me Information - AI Assistant"
click at [429, 433] on div "Email me Information - AI Assistant" at bounding box center [338, 427] width 308 height 14
drag, startPoint x: 442, startPoint y: 427, endPoint x: 276, endPoint y: 416, distance: 166.3
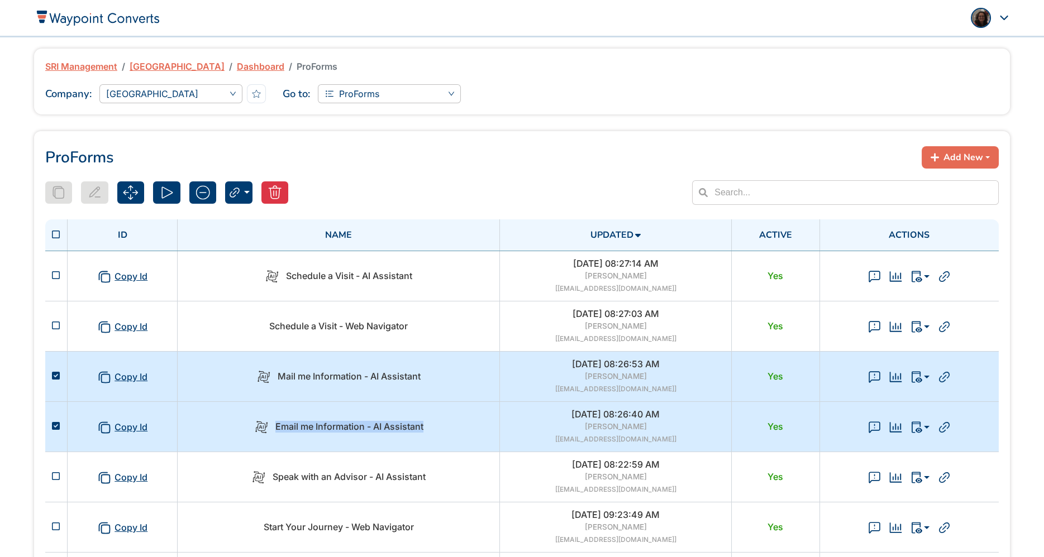
click at [275, 416] on td "Email me Information - AI Assistant" at bounding box center [339, 427] width 322 height 50
copy span "Email me Information - AI Assistant"
